Goal: Find specific page/section: Find specific page/section

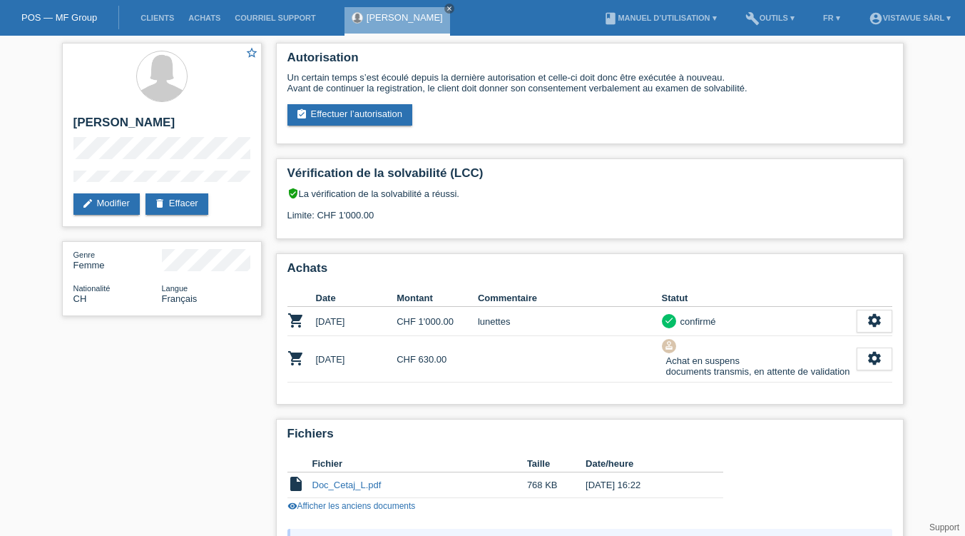
click at [51, 15] on link "POS — MF Group" at bounding box center [59, 17] width 76 height 11
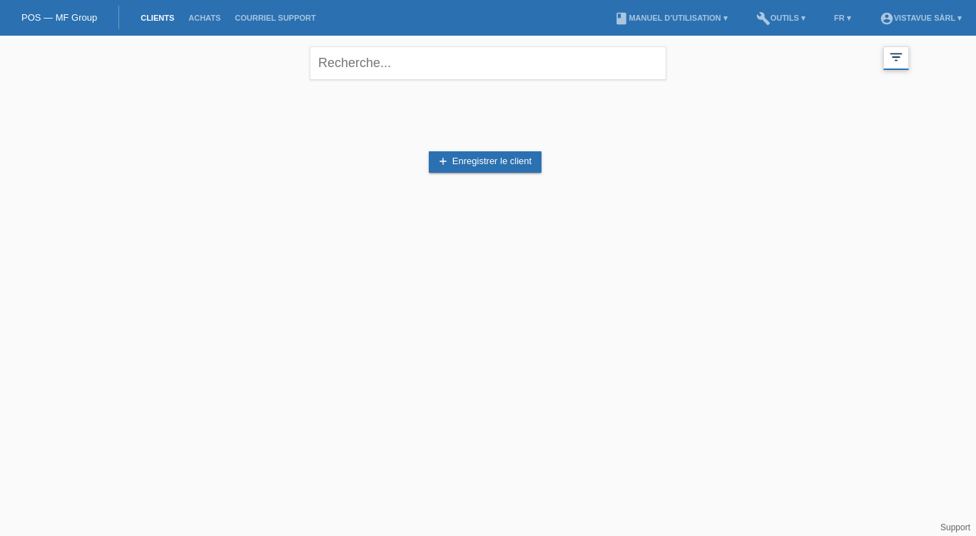
click at [900, 65] on div "filter_list" at bounding box center [896, 58] width 26 height 24
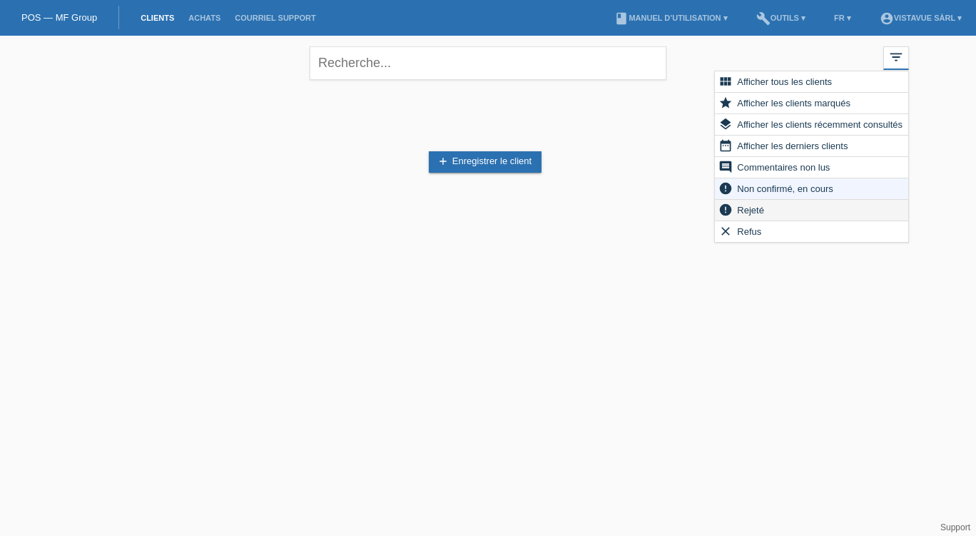
click at [773, 217] on div "error Rejeté" at bounding box center [811, 210] width 193 height 21
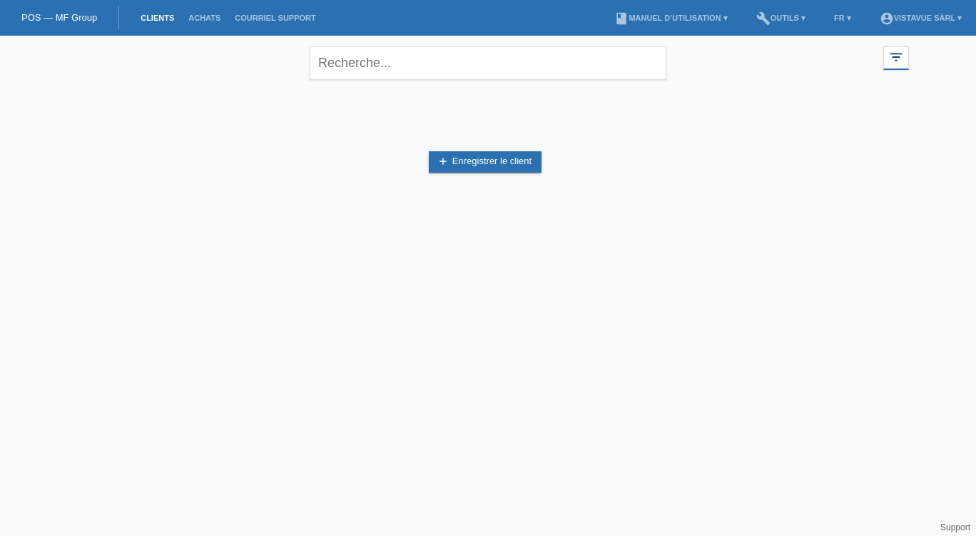
click at [889, 72] on div "close filter_list view_module Afficher tous les clients star Afficher les clien…" at bounding box center [488, 61] width 856 height 51
click at [895, 59] on icon "filter_list" at bounding box center [896, 57] width 16 height 16
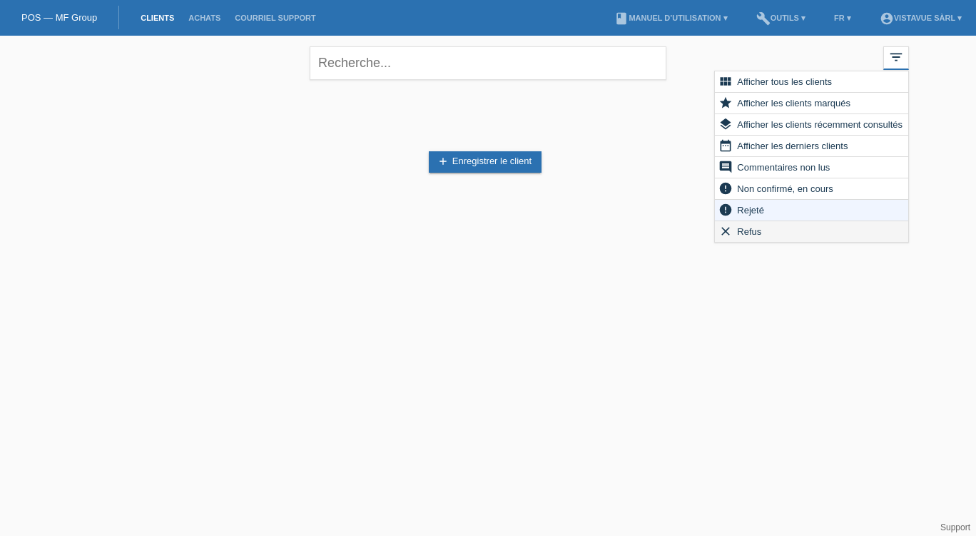
click at [746, 238] on span "Refus" at bounding box center [749, 231] width 29 height 17
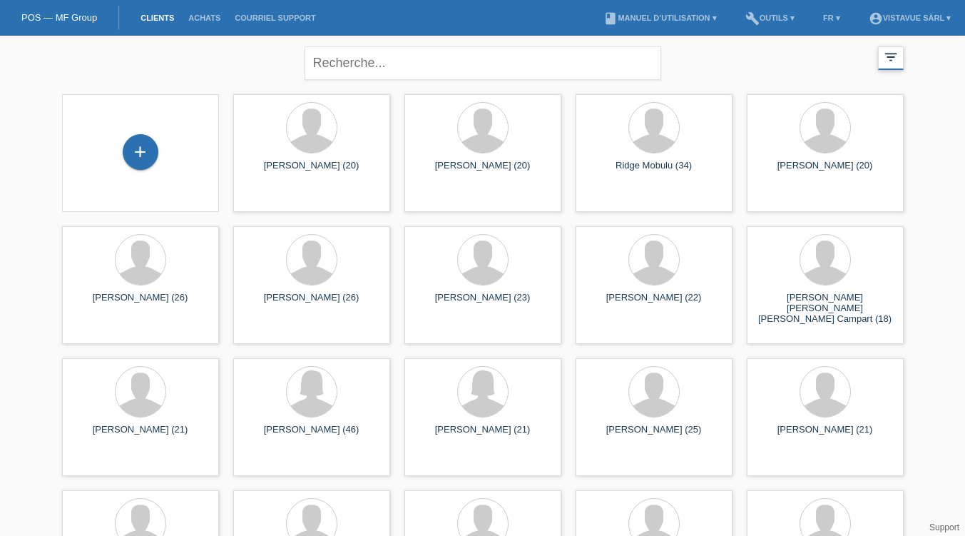
click at [893, 58] on icon "filter_list" at bounding box center [891, 57] width 16 height 16
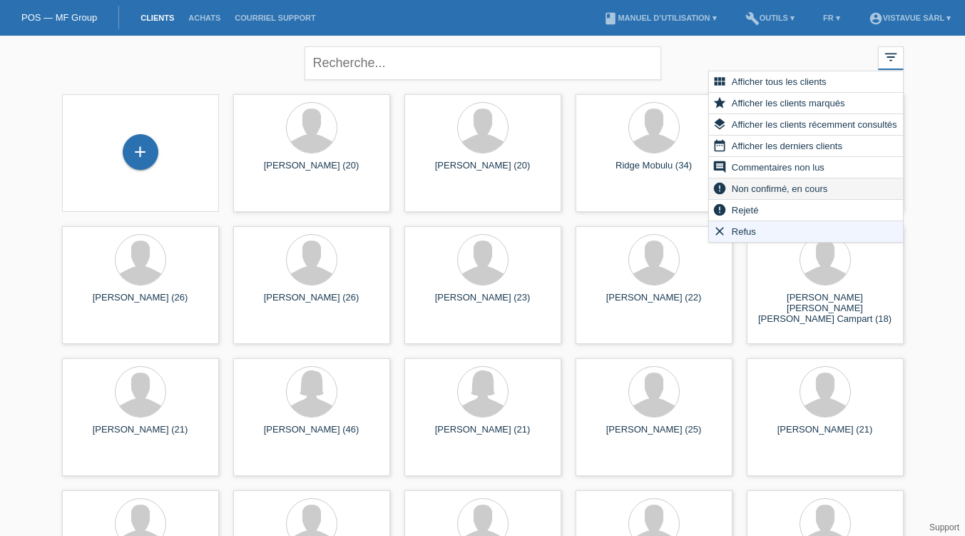
click at [770, 180] on div "error Non confirmé, en cours" at bounding box center [805, 188] width 193 height 21
